Goal: Task Accomplishment & Management: Use online tool/utility

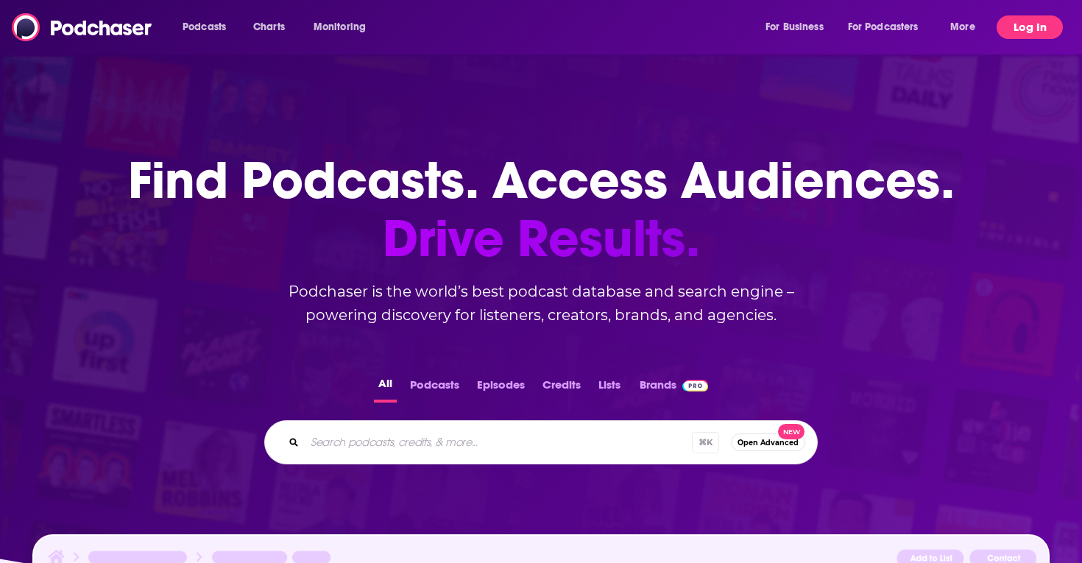
click at [1034, 25] on button "Log In" at bounding box center [1029, 27] width 66 height 24
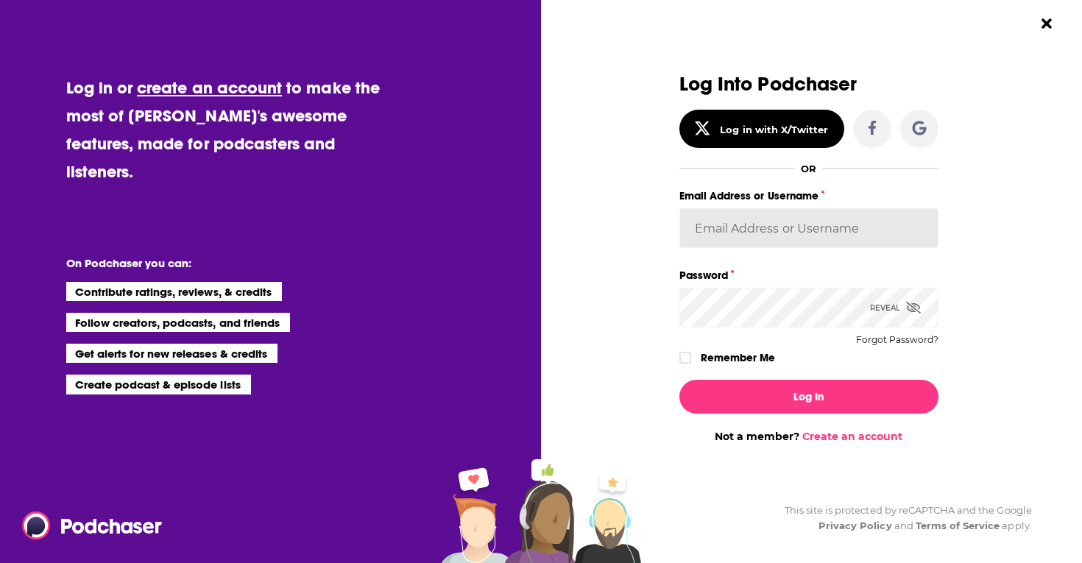
type input "sydneyk"
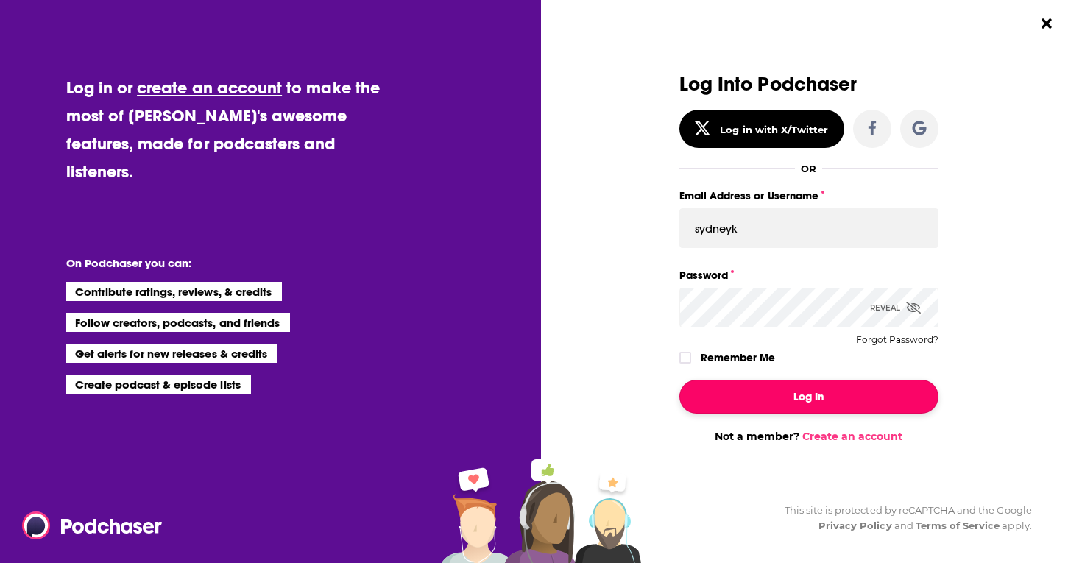
click at [814, 393] on button "Log In" at bounding box center [808, 397] width 259 height 34
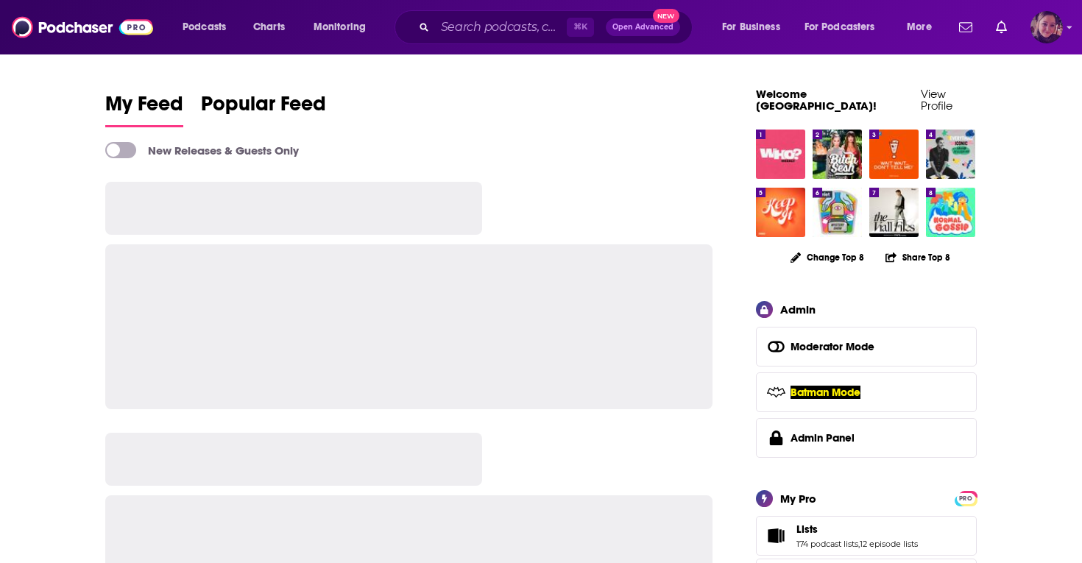
click at [1046, 21] on img "Logged in as Sydneyk" at bounding box center [1046, 27] width 32 height 32
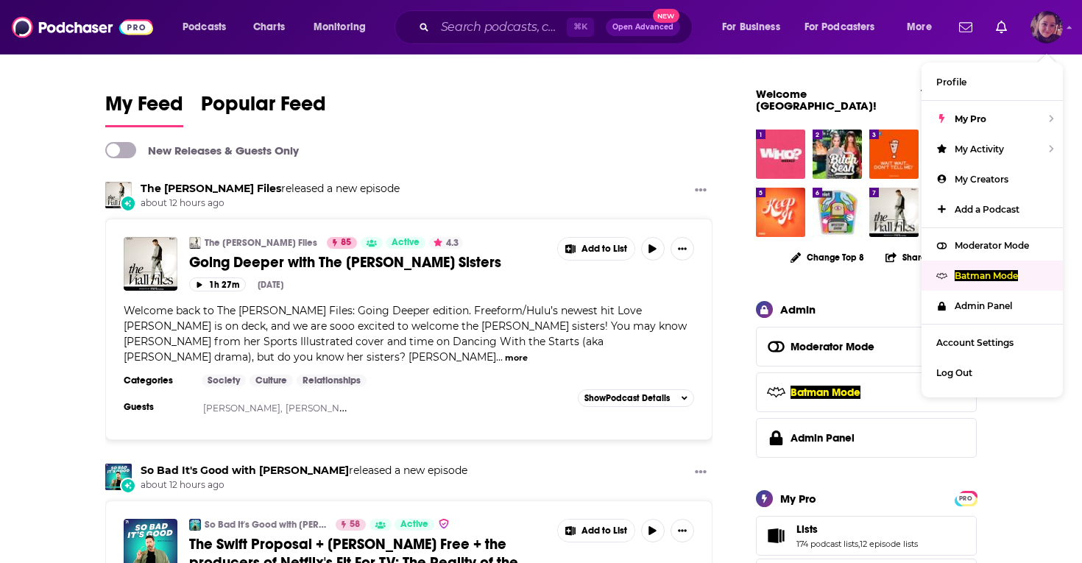
click at [982, 274] on p "Batman Mode" at bounding box center [985, 275] width 63 height 11
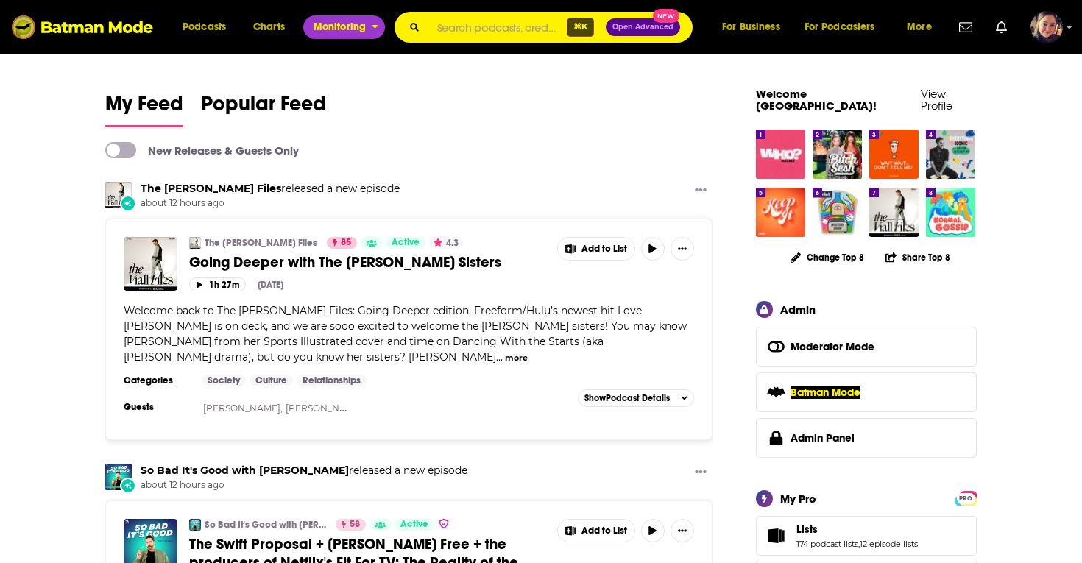
click at [333, 18] on span "Monitoring" at bounding box center [339, 27] width 52 height 21
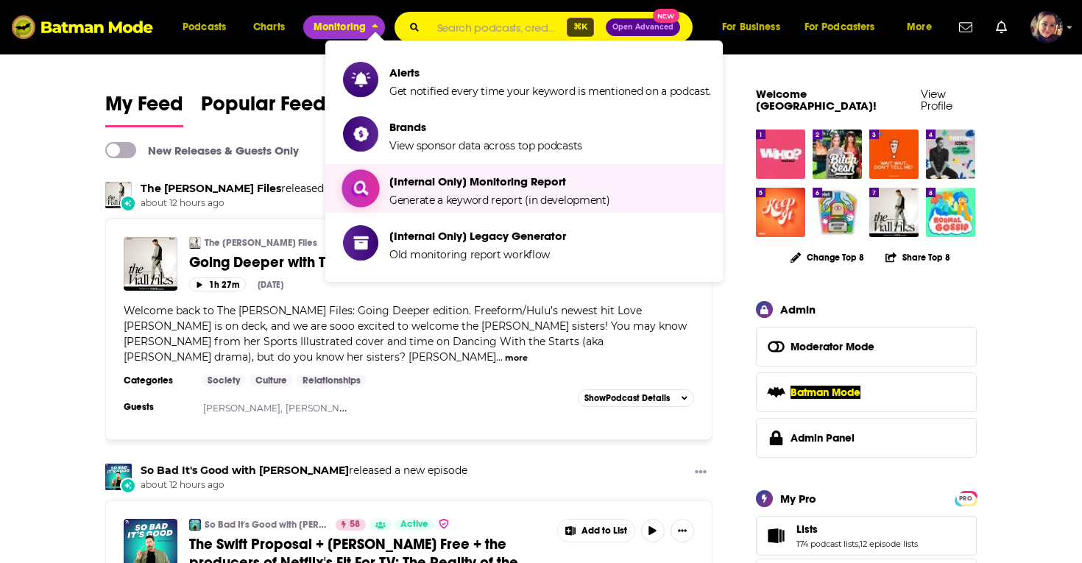
click at [427, 188] on span "[Internal Only] Monitoring Report Generate a keyword report (in development)" at bounding box center [499, 188] width 220 height 37
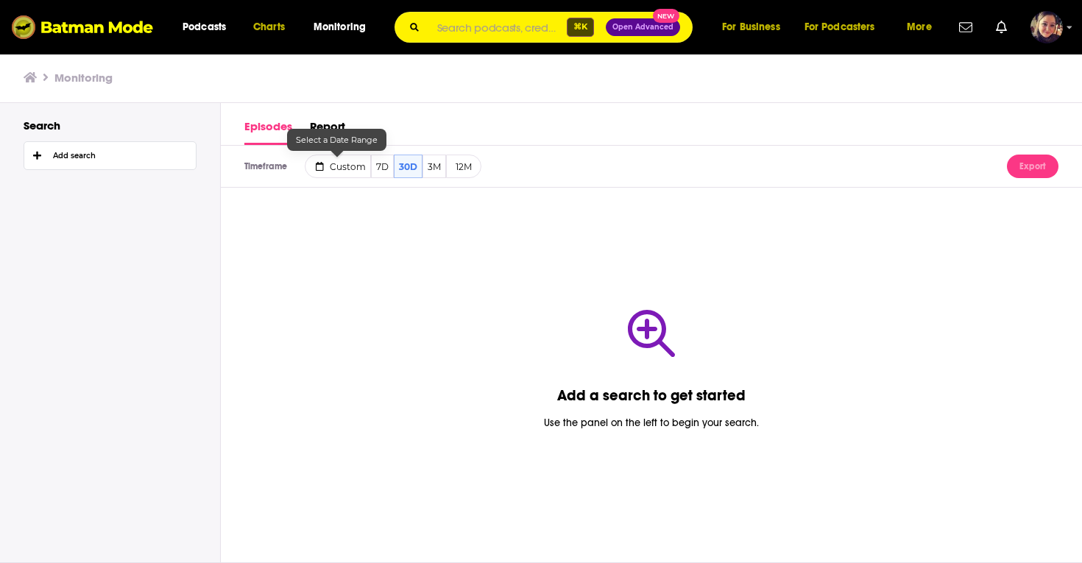
click at [342, 163] on span "Custom" at bounding box center [348, 166] width 36 height 11
select select "6"
select select "2025"
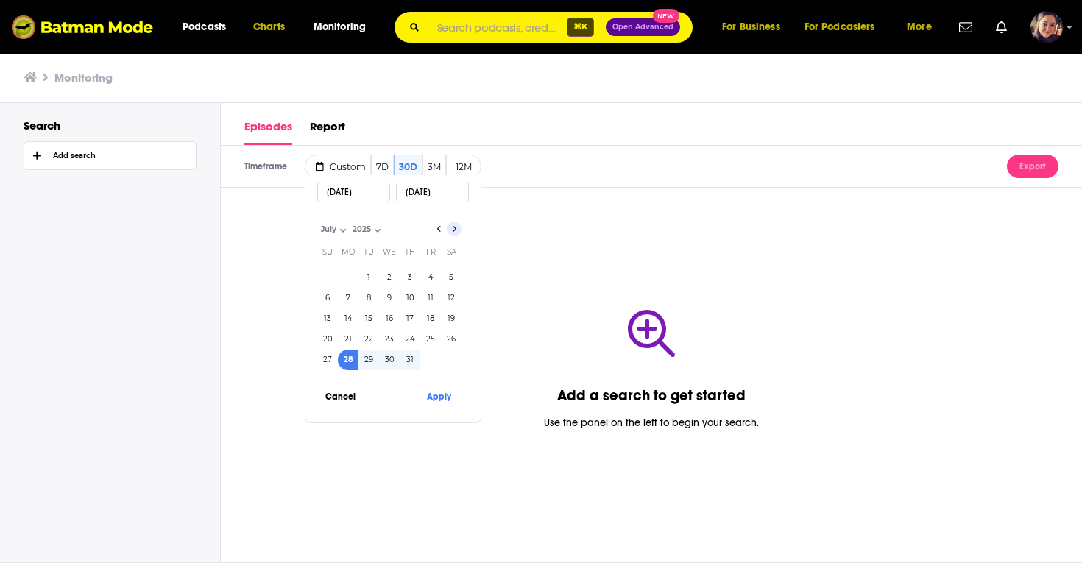
click at [455, 229] on icon "Go to next month" at bounding box center [454, 229] width 6 height 12
select select "7"
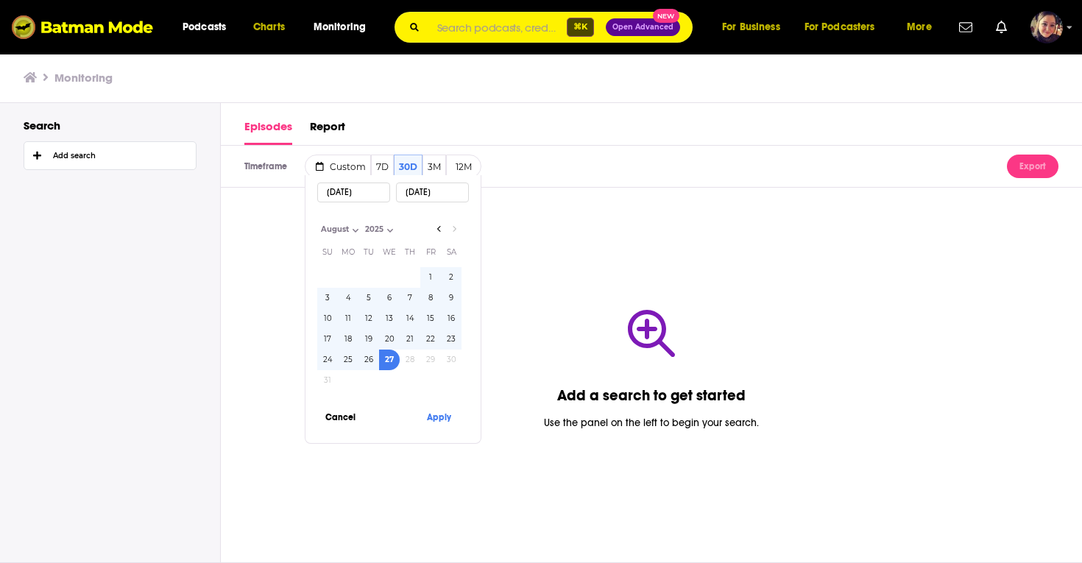
click at [388, 316] on button "13" at bounding box center [389, 318] width 21 height 21
click at [390, 361] on button "27" at bounding box center [389, 359] width 21 height 21
type input "[DATE]"
click at [438, 224] on icon "Go to previous month" at bounding box center [439, 229] width 6 height 12
select select "6"
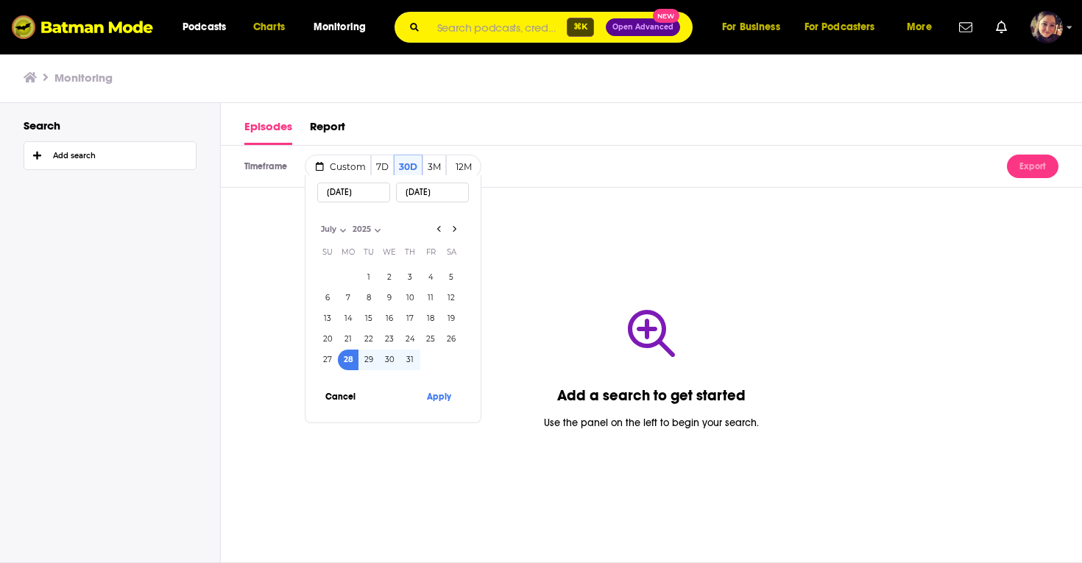
click at [349, 363] on button "28" at bounding box center [348, 359] width 21 height 21
type input "[DATE]"
click at [455, 228] on icon "Go to next month" at bounding box center [453, 229] width 3 height 6
select select "7"
click at [386, 359] on button "27" at bounding box center [389, 359] width 21 height 21
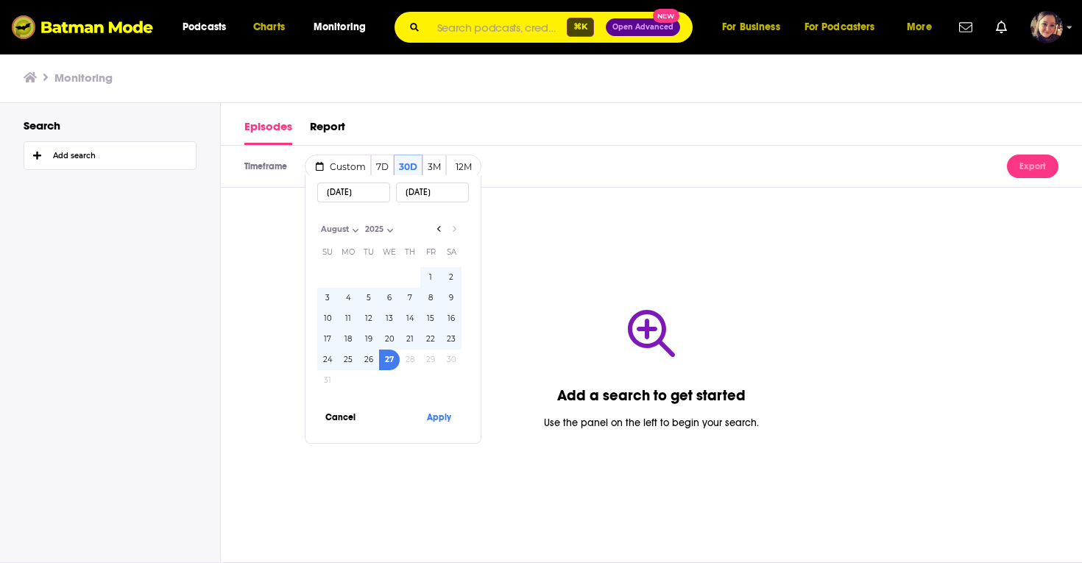
click at [388, 313] on button "13" at bounding box center [389, 318] width 21 height 21
type input "[DATE]"
drag, startPoint x: 374, startPoint y: 194, endPoint x: 320, endPoint y: 195, distance: 54.5
click at [320, 195] on input "[DATE]" at bounding box center [353, 192] width 73 height 20
type input "8/13/2"
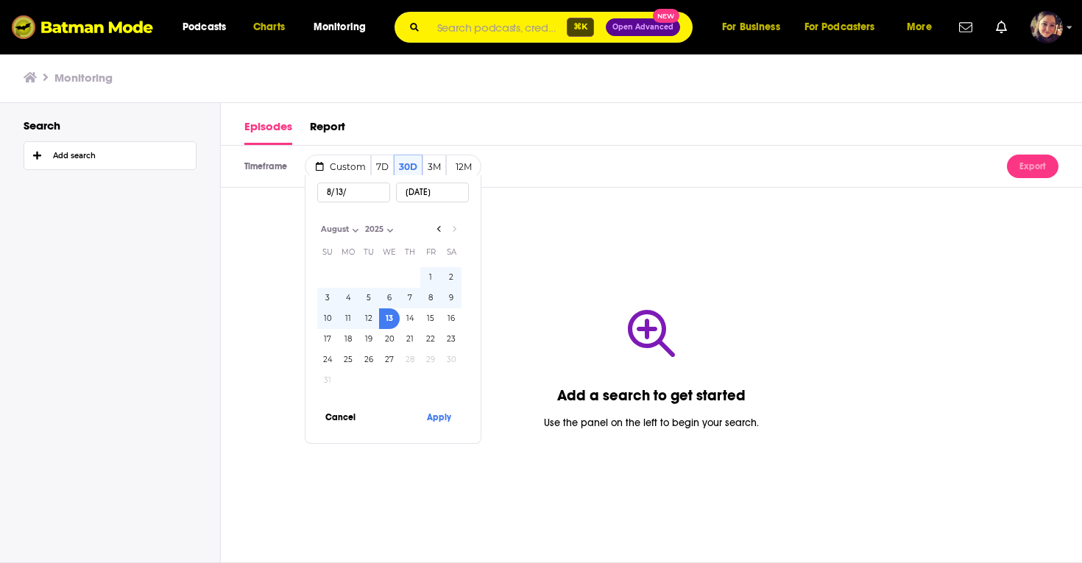
select select "2014"
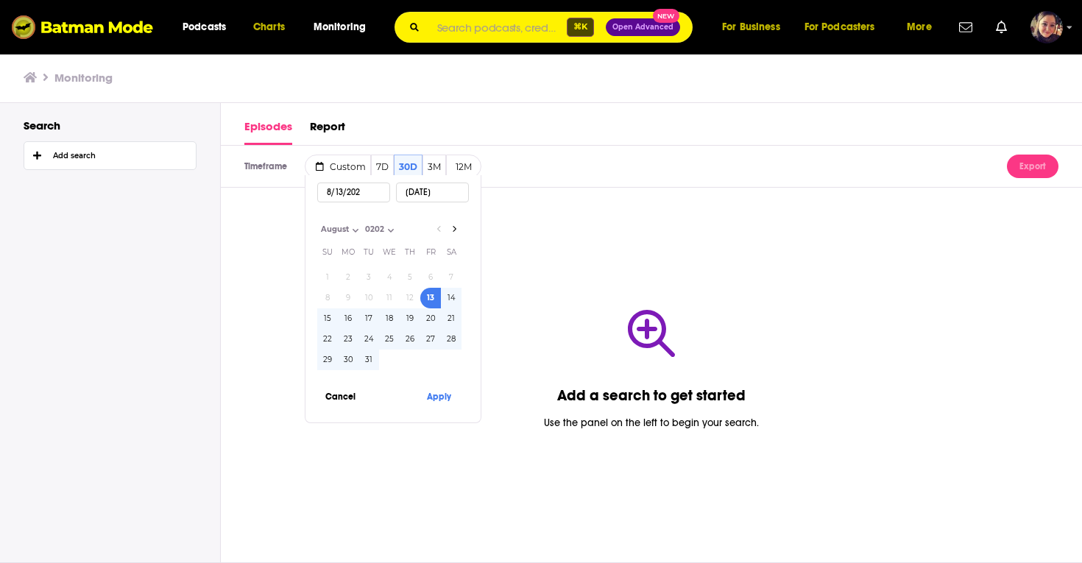
type input "[DATE]"
select select "2025"
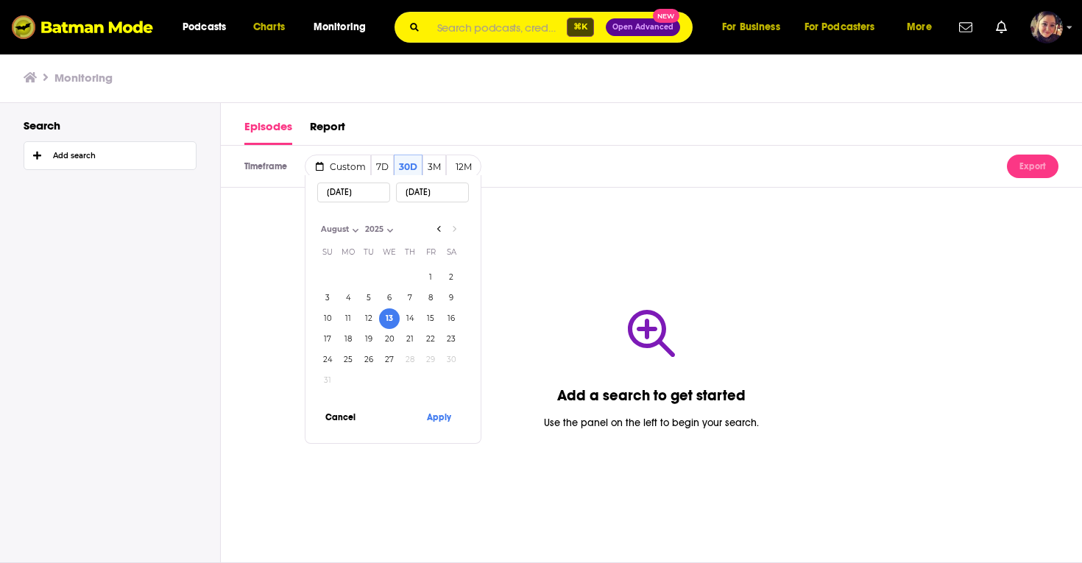
click at [456, 196] on input "[DATE]" at bounding box center [432, 192] width 73 height 20
click at [389, 366] on button "27" at bounding box center [389, 359] width 21 height 21
type input "[DATE]"
click at [442, 421] on button "Apply" at bounding box center [438, 416] width 44 height 27
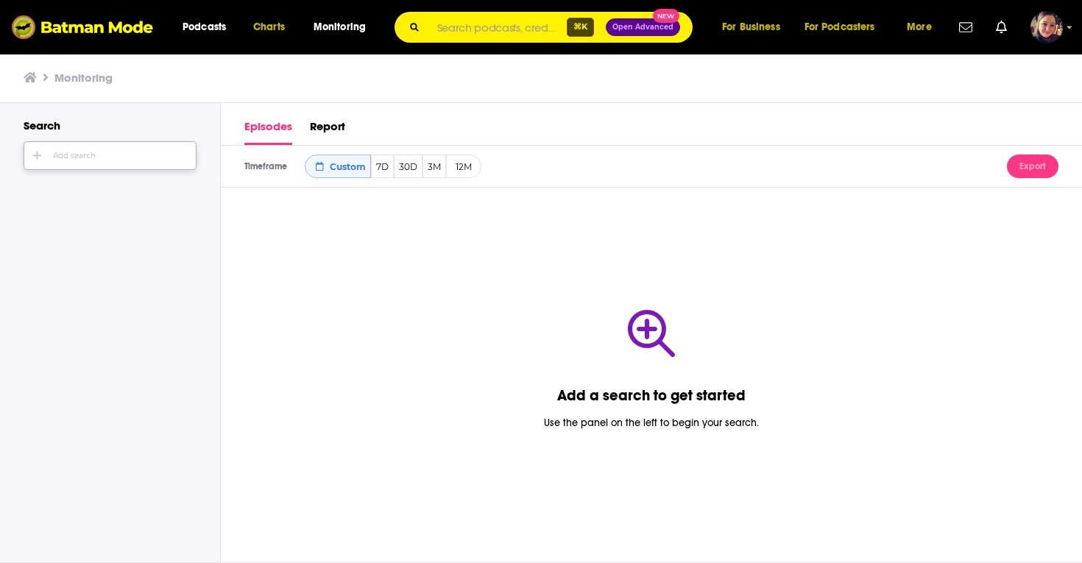
click at [86, 155] on div "Add search" at bounding box center [74, 156] width 43 height 9
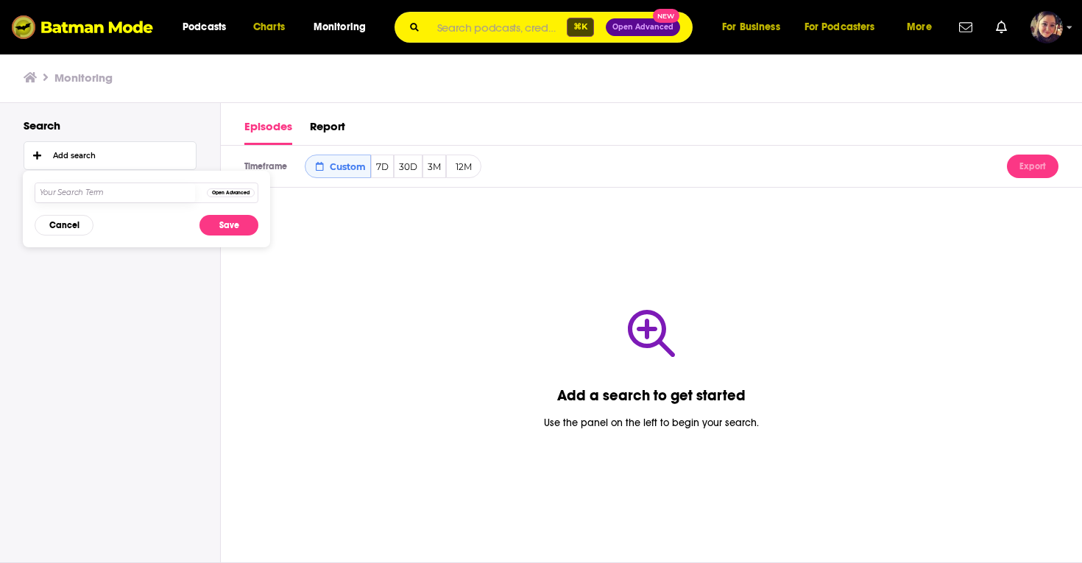
click at [86, 193] on input "text" at bounding box center [115, 192] width 160 height 19
type input "glaad"
click at [227, 224] on button "Save" at bounding box center [228, 225] width 59 height 21
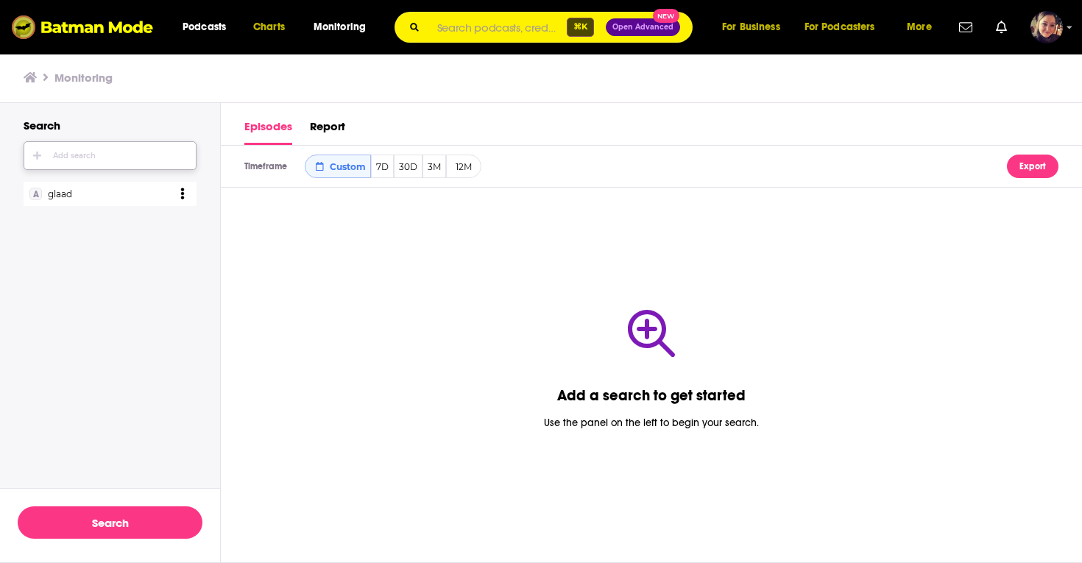
click at [88, 151] on span "white_button-icon Add search" at bounding box center [109, 155] width 171 height 27
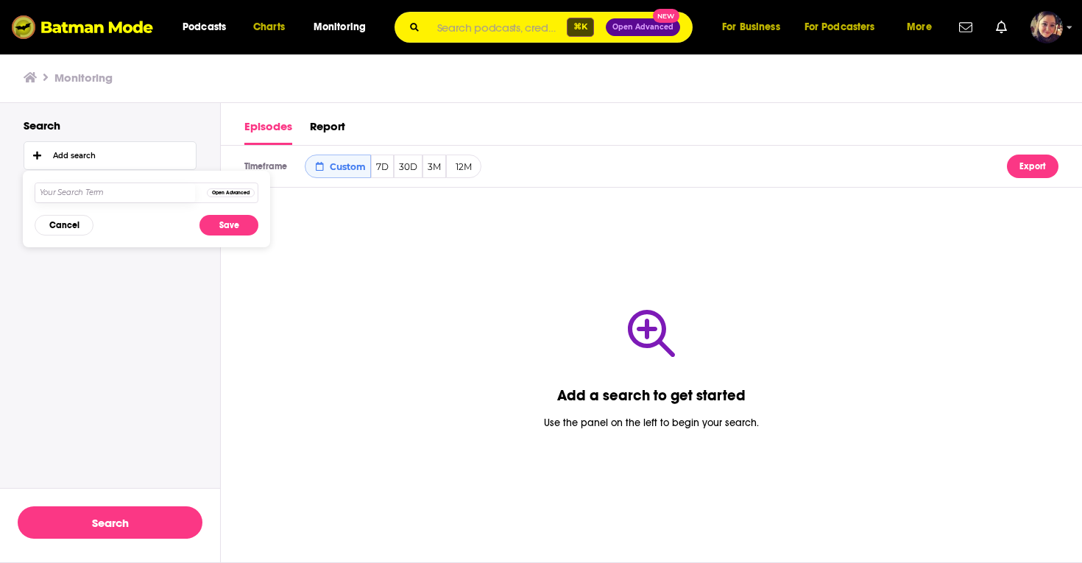
click at [91, 193] on input "text" at bounding box center [115, 192] width 160 height 19
type input "[DEMOGRAPHIC_DATA]"
click at [230, 229] on button "Save" at bounding box center [228, 225] width 59 height 21
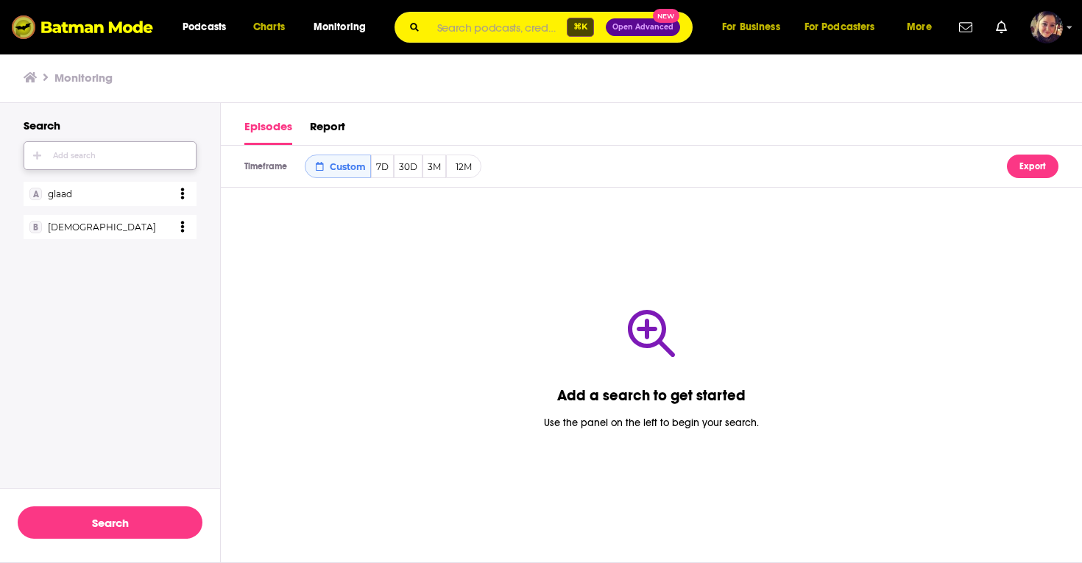
click at [74, 157] on div "Add search" at bounding box center [74, 156] width 43 height 9
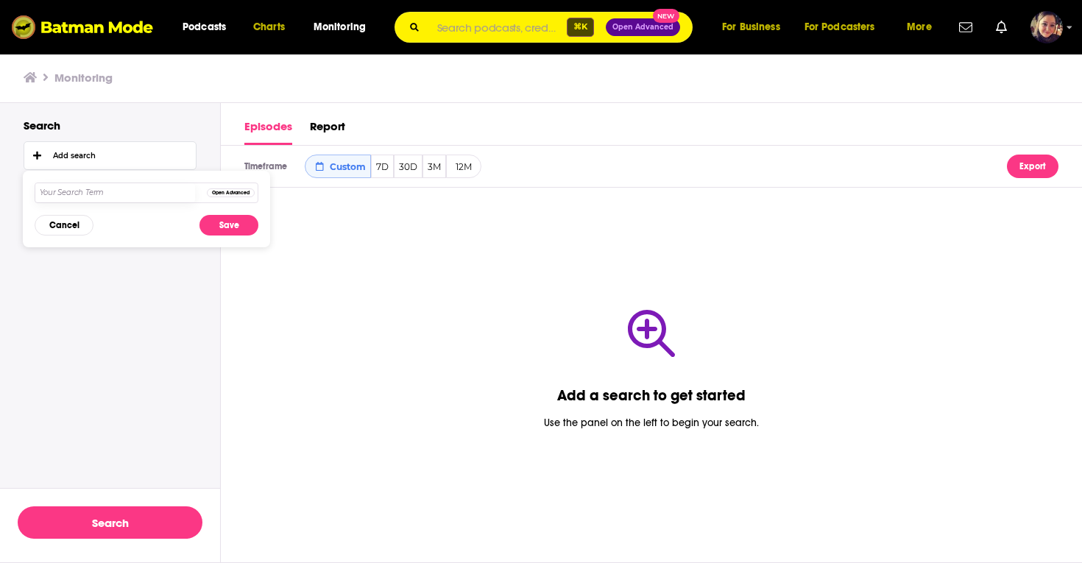
click at [86, 189] on input "text" at bounding box center [115, 192] width 160 height 19
type input "snoop"
click at [238, 191] on button "Open Advanced" at bounding box center [231, 192] width 48 height 9
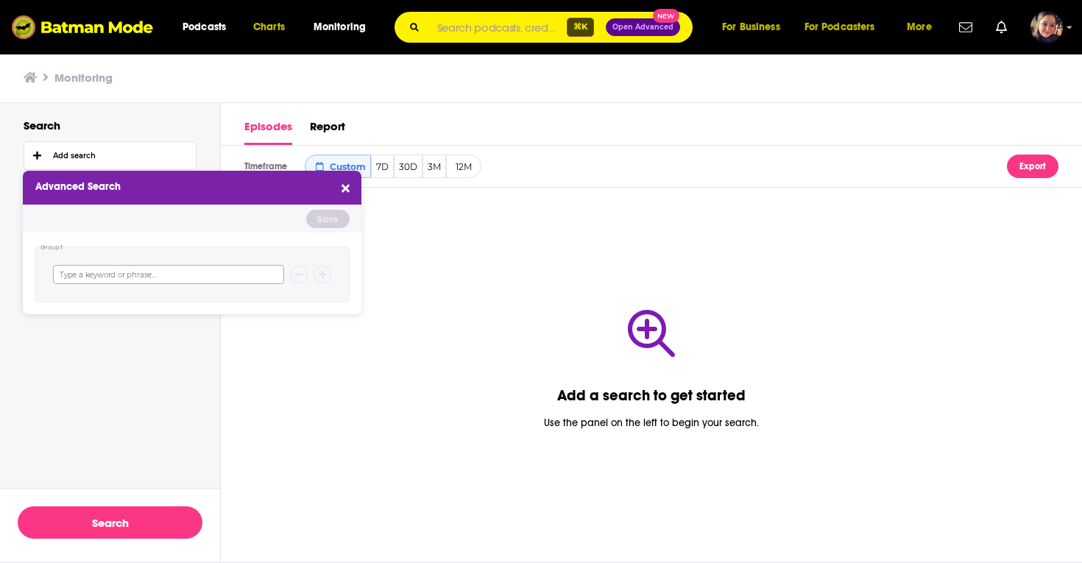
click at [110, 275] on input at bounding box center [168, 274] width 231 height 19
type input "snoop"
click at [323, 272] on icon at bounding box center [323, 274] width 8 height 9
type input "[DEMOGRAPHIC_DATA]"
click at [331, 218] on button "Save" at bounding box center [327, 219] width 43 height 18
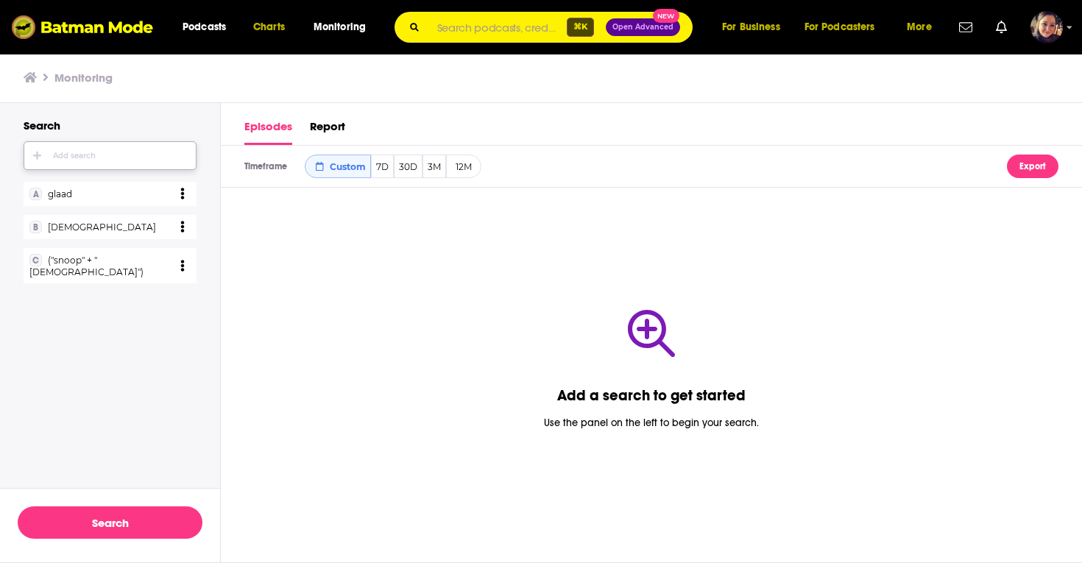
click at [65, 152] on div "Add search" at bounding box center [74, 156] width 43 height 9
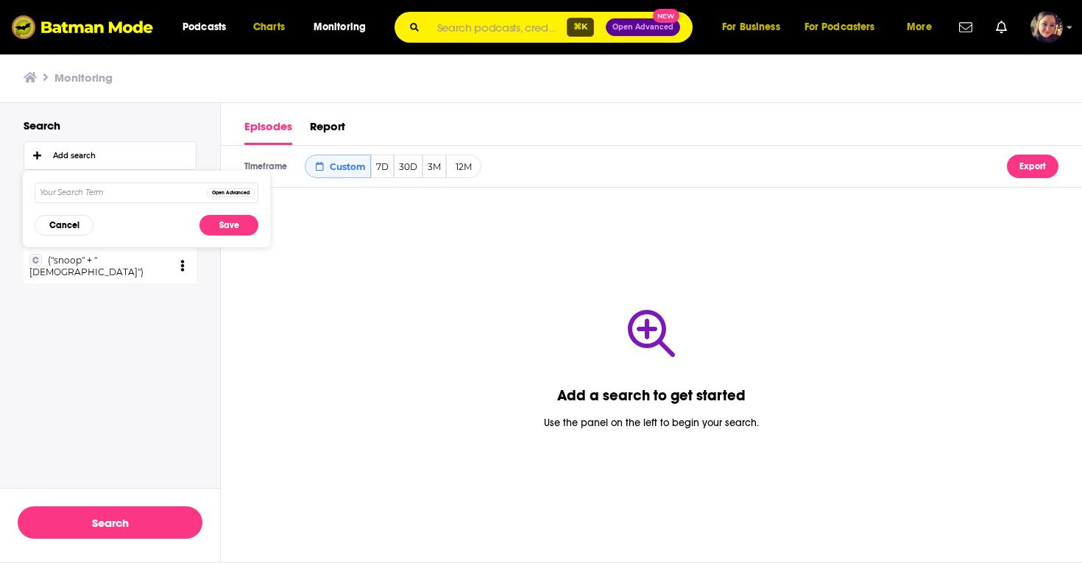
click at [234, 192] on button "Open Advanced" at bounding box center [231, 192] width 48 height 9
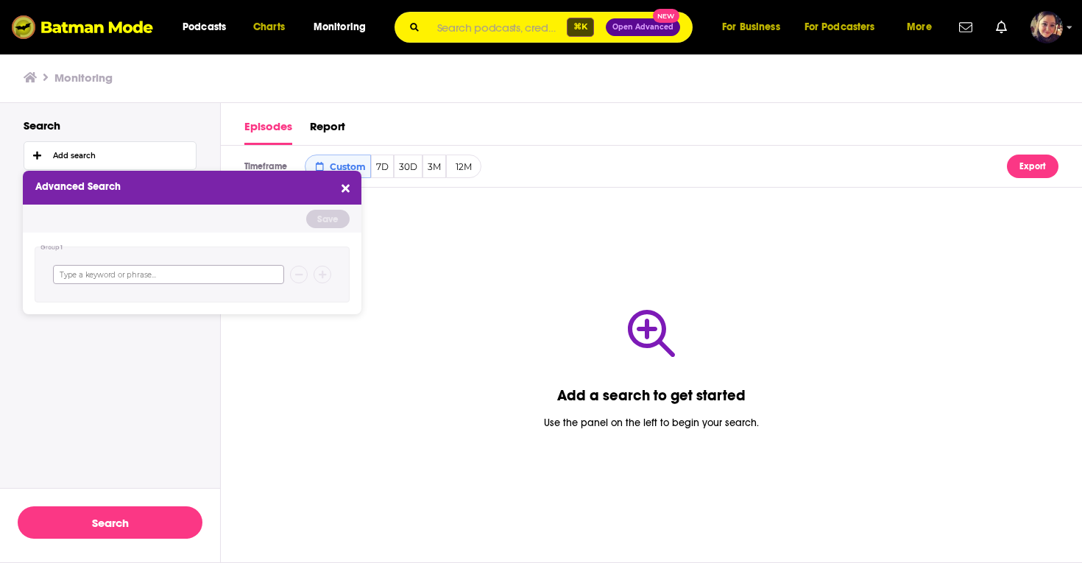
click at [122, 283] on input at bounding box center [168, 274] width 231 height 19
type input "snoop"
click at [324, 273] on icon at bounding box center [323, 274] width 8 height 9
type input "disney"
click at [336, 217] on button "Save" at bounding box center [327, 219] width 43 height 18
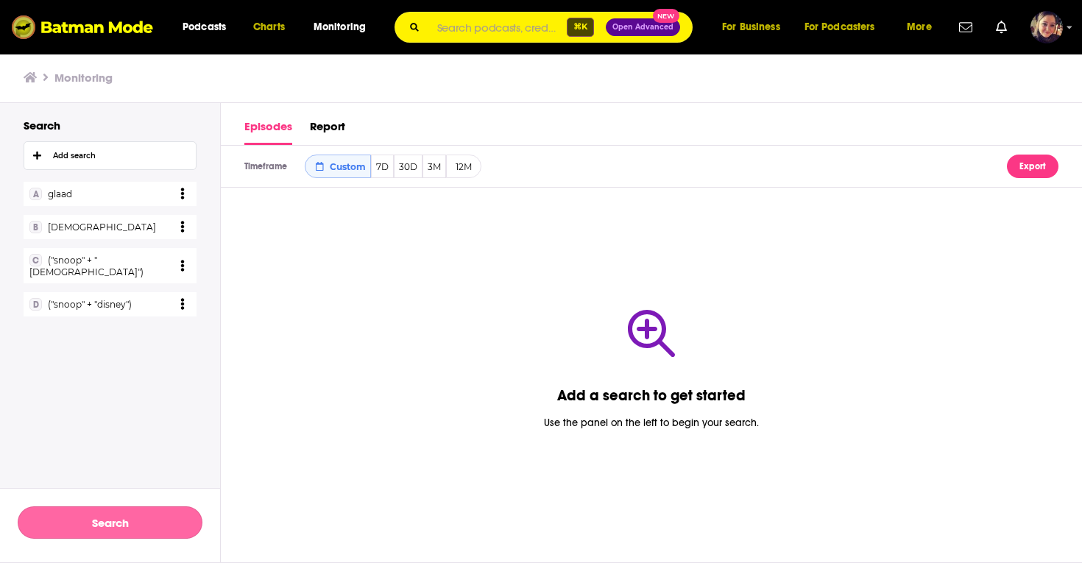
click at [100, 525] on button "Search" at bounding box center [110, 522] width 185 height 32
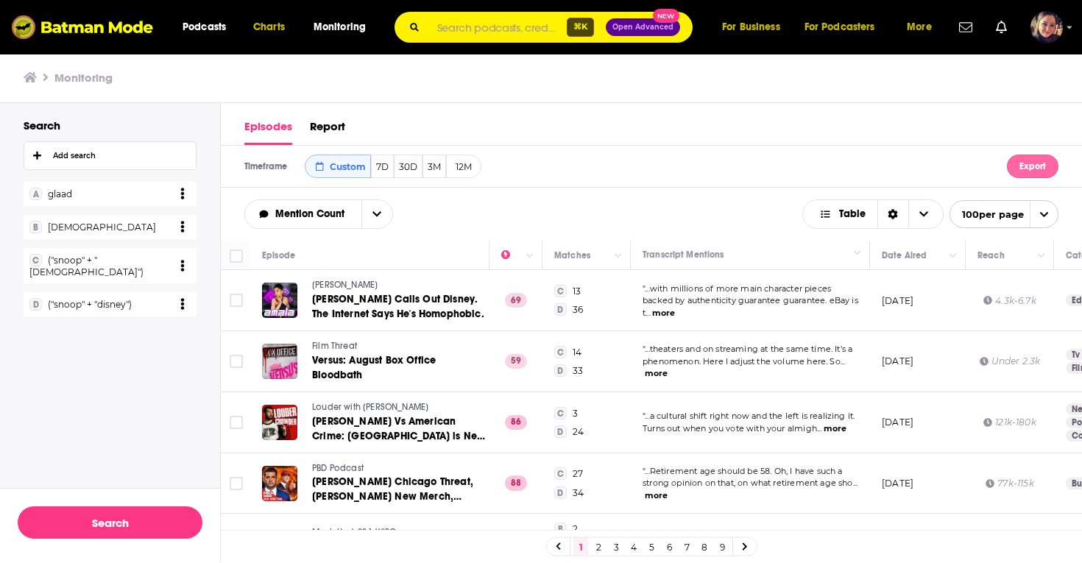
click at [1032, 164] on button "Export" at bounding box center [1033, 167] width 52 height 24
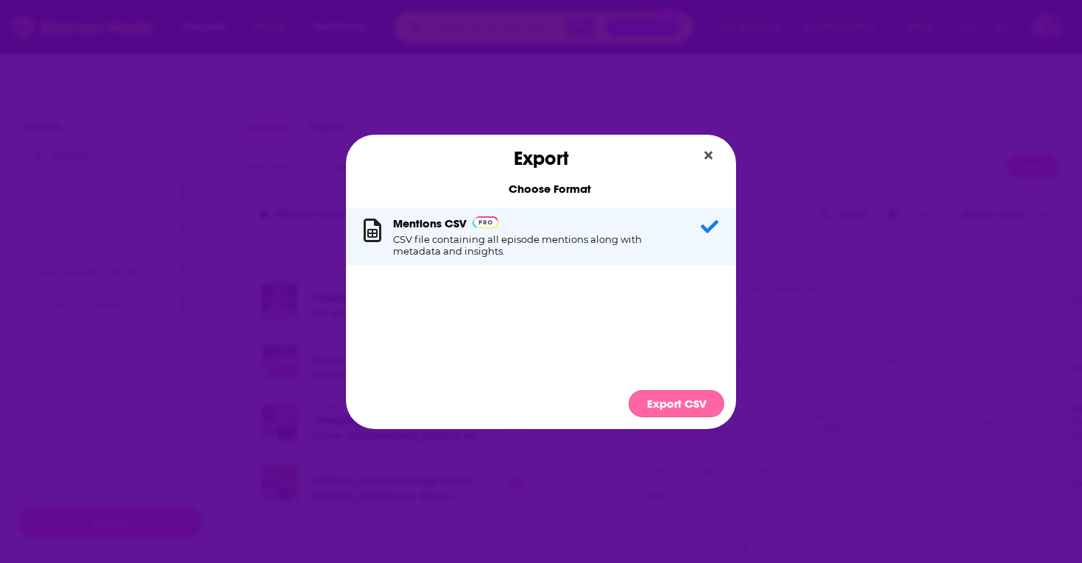
click at [679, 400] on button "Export CSV" at bounding box center [676, 403] width 96 height 27
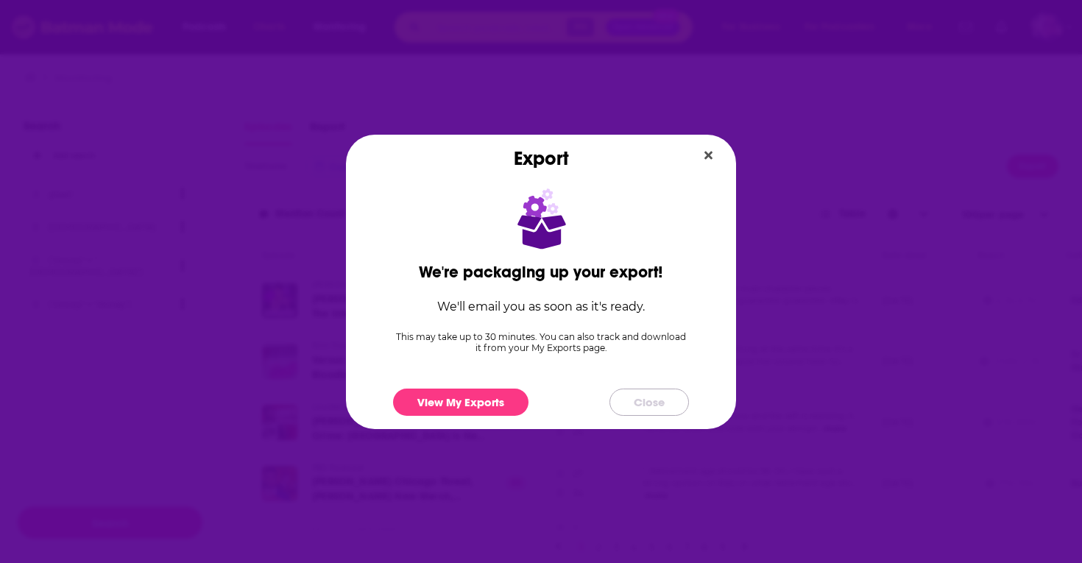
click at [643, 402] on button "Close" at bounding box center [648, 401] width 79 height 27
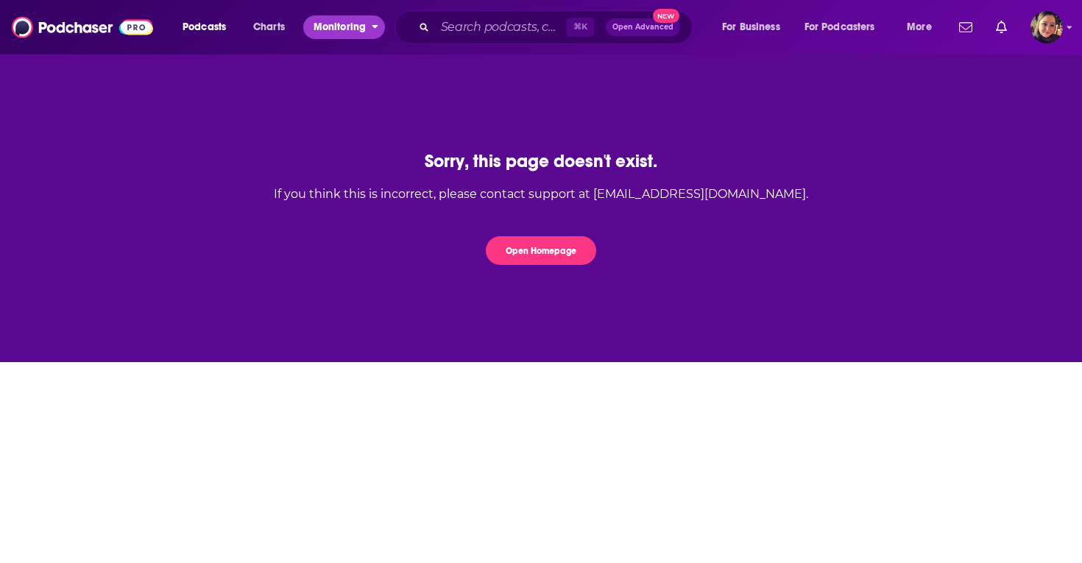
click at [323, 25] on span "Monitoring" at bounding box center [339, 27] width 52 height 21
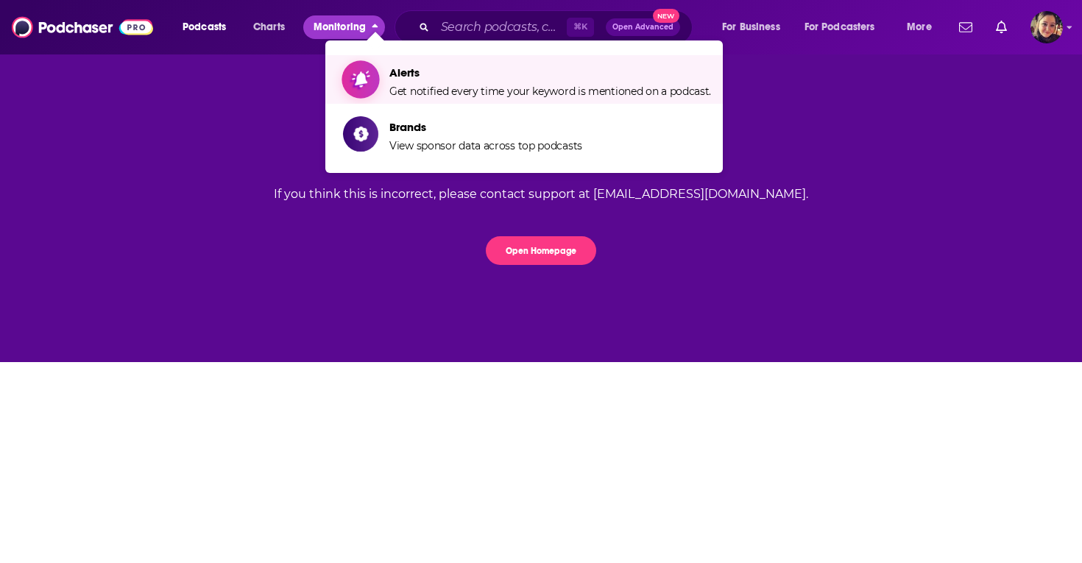
click at [411, 85] on span "Get notified every time your keyword is mentioned on a podcast." at bounding box center [550, 91] width 322 height 13
